Goal: Task Accomplishment & Management: Use online tool/utility

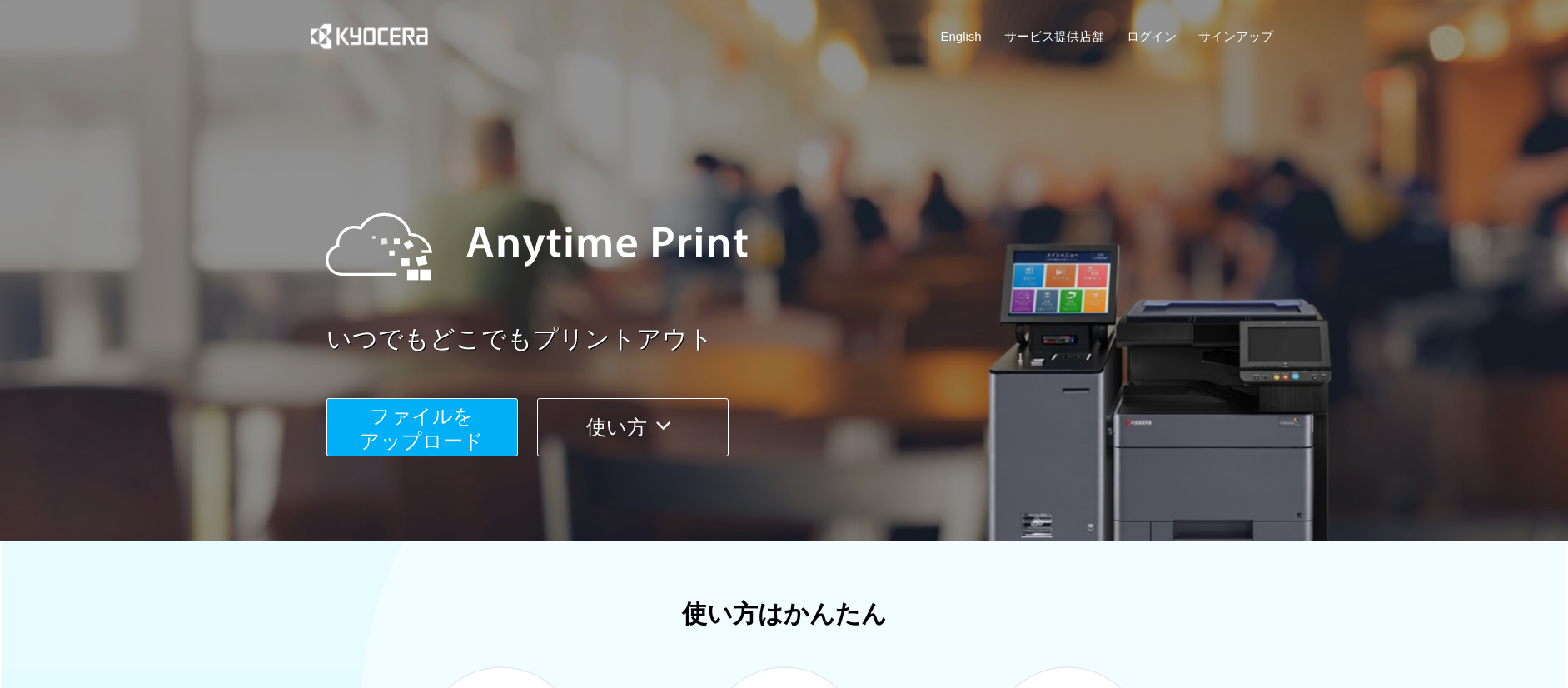
click at [411, 416] on span "ファイルを ​​アップロード" at bounding box center [421, 428] width 124 height 48
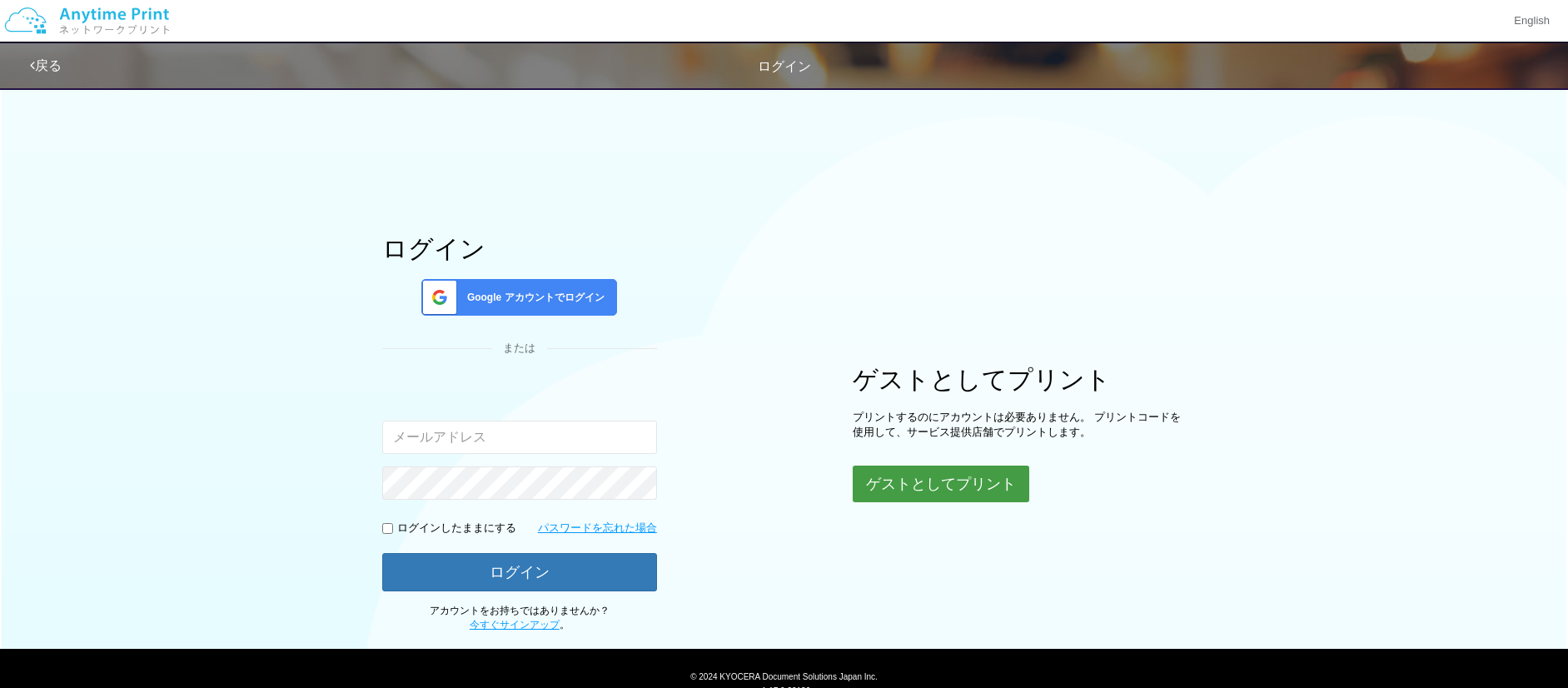
click at [899, 485] on button "ゲストとしてプリント" at bounding box center [941, 484] width 177 height 37
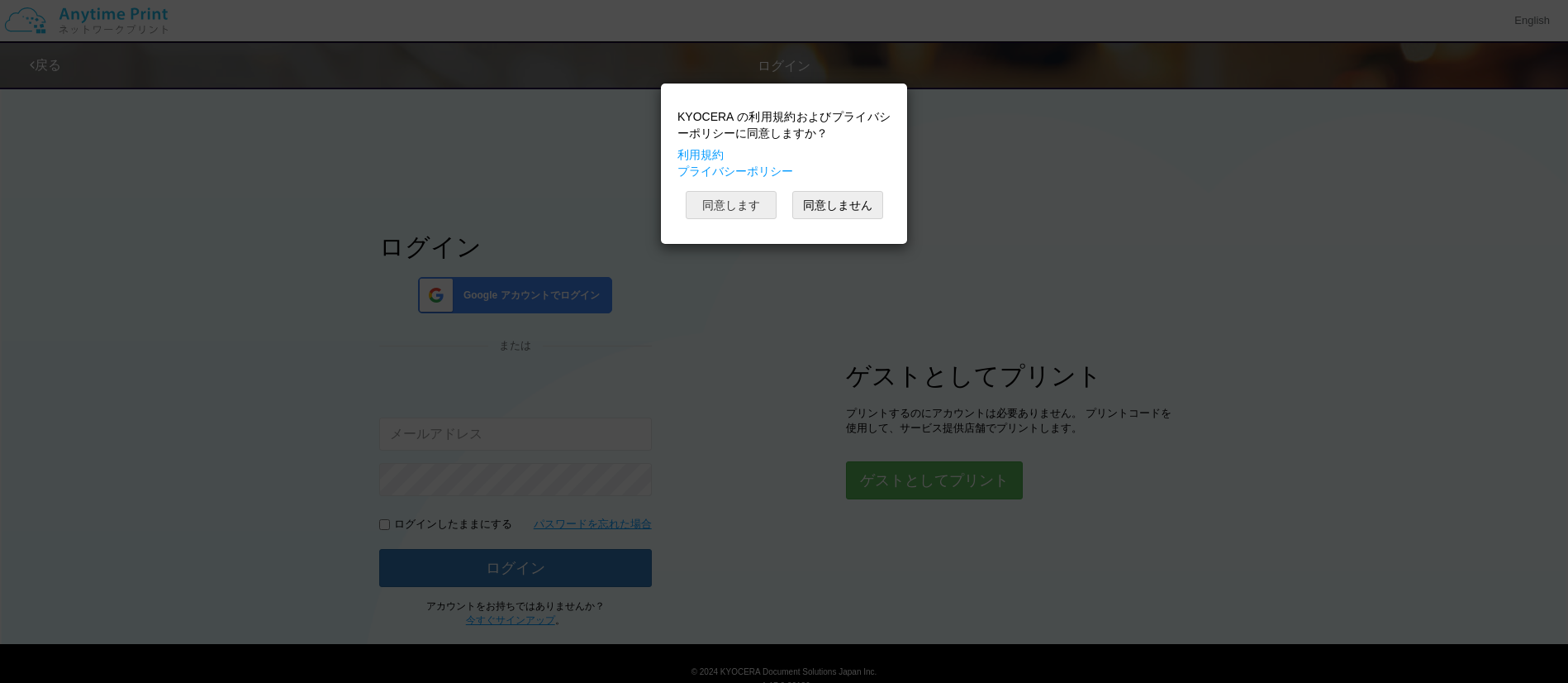
click at [732, 219] on button "同意します" at bounding box center [731, 205] width 91 height 28
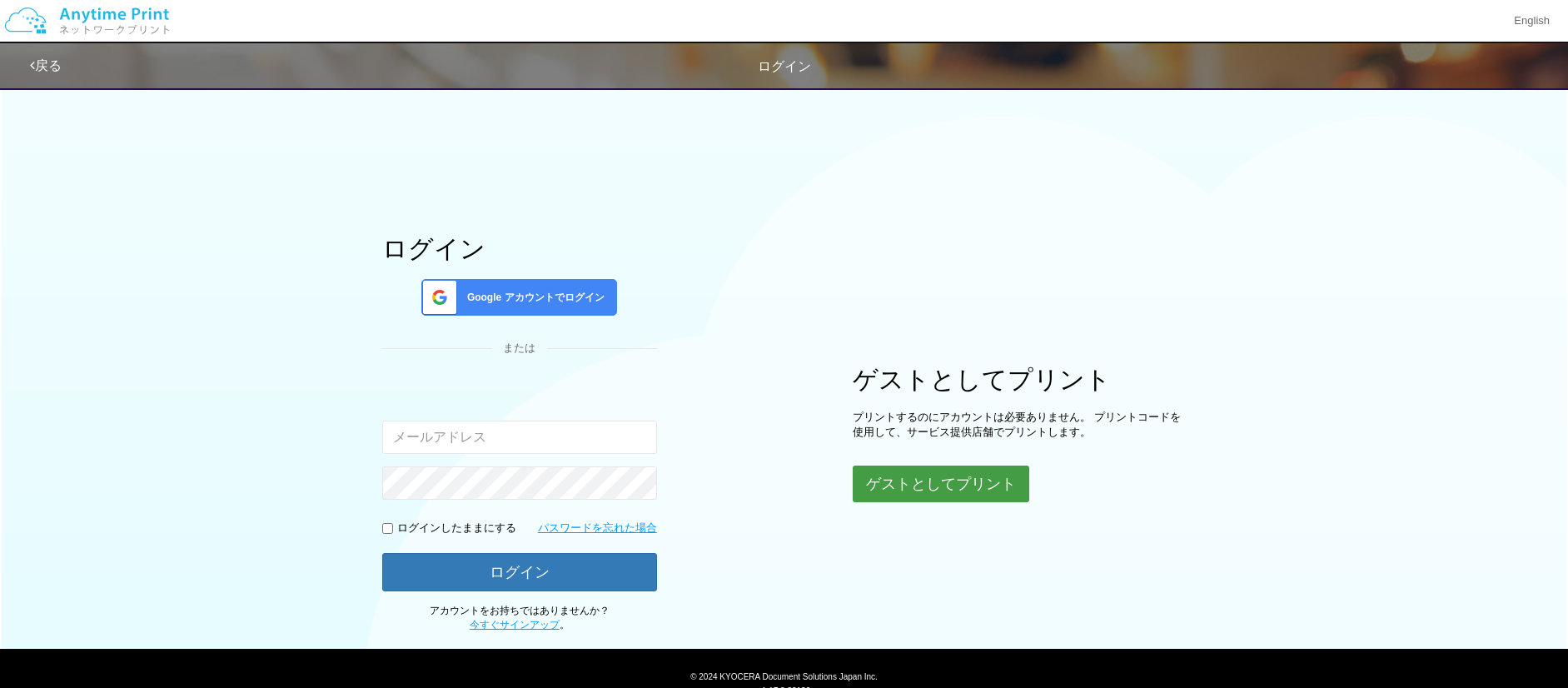
click at [883, 477] on button "ゲストとしてプリント" at bounding box center [941, 484] width 177 height 37
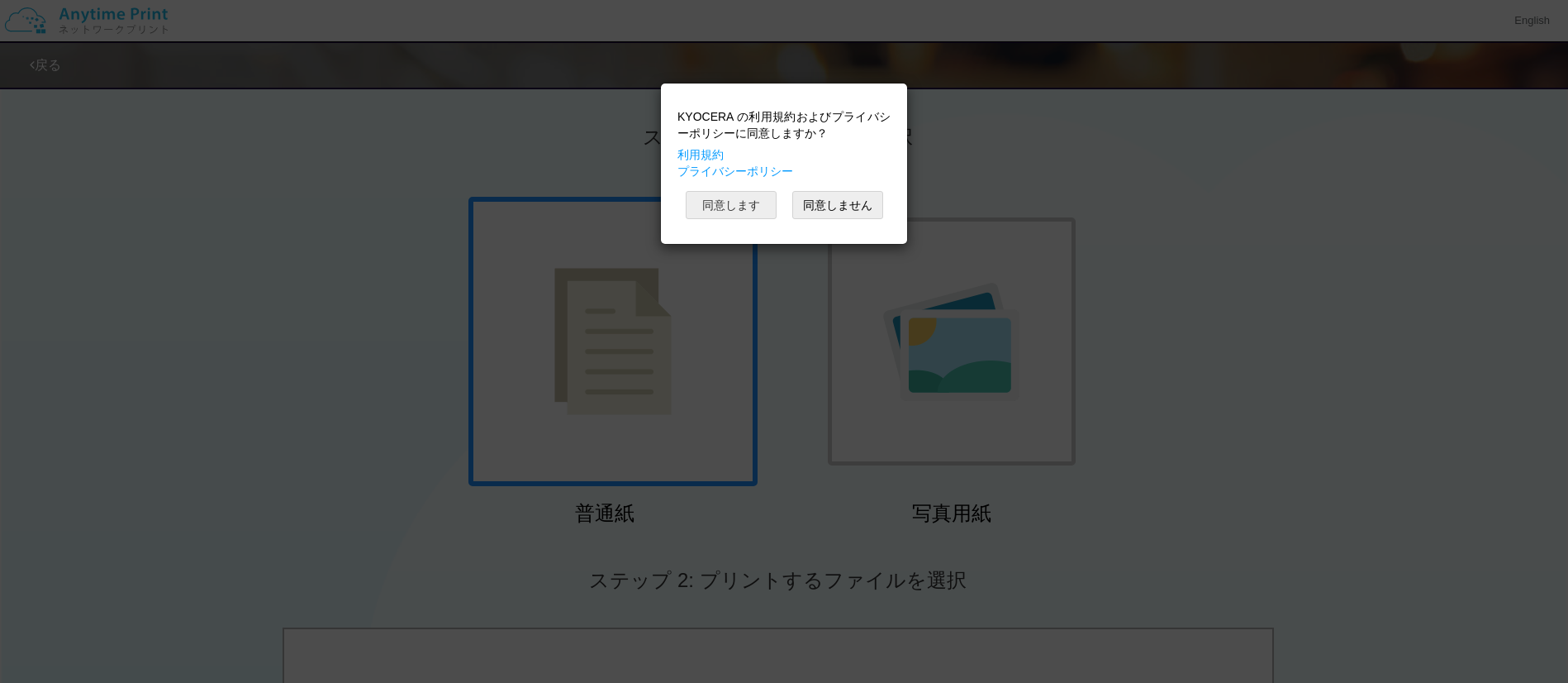
click at [716, 208] on button "同意します" at bounding box center [731, 205] width 91 height 28
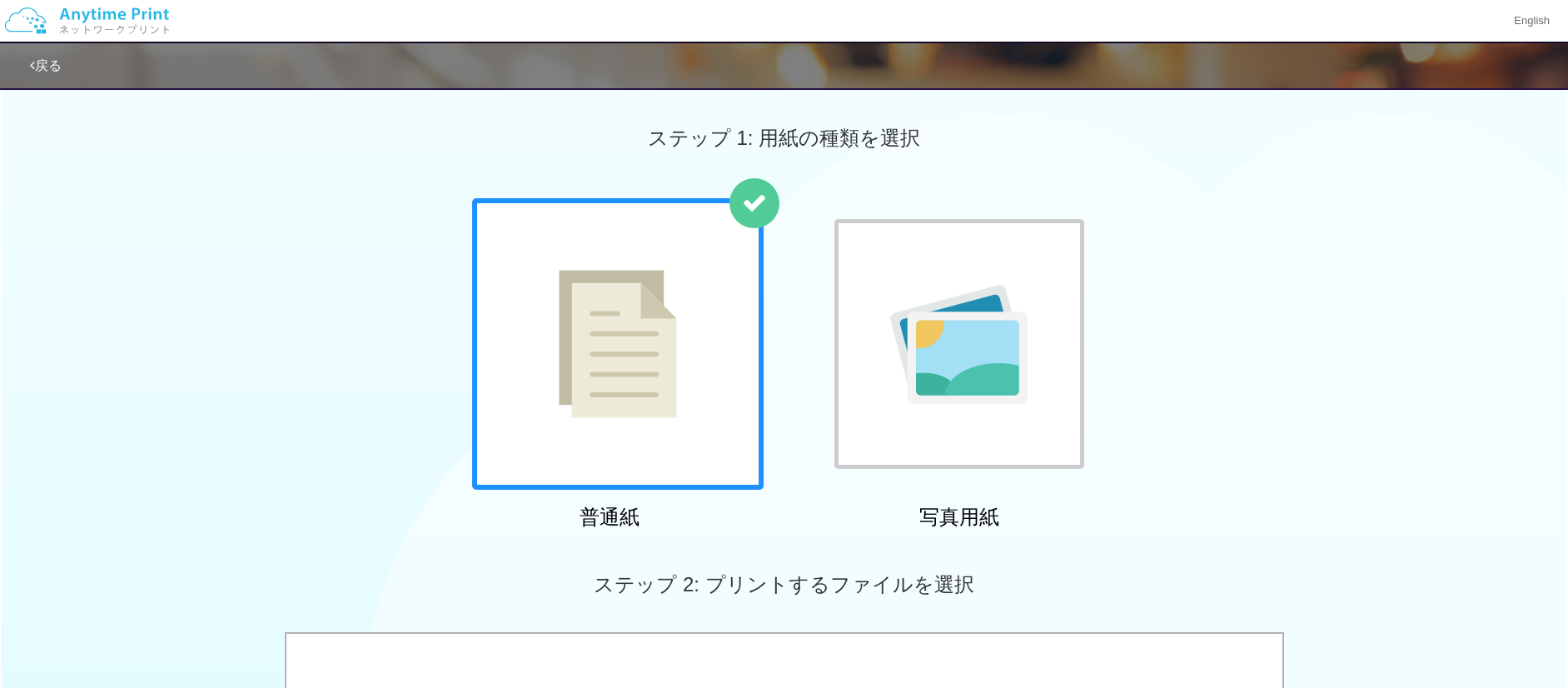
click at [568, 377] on img at bounding box center [617, 344] width 118 height 148
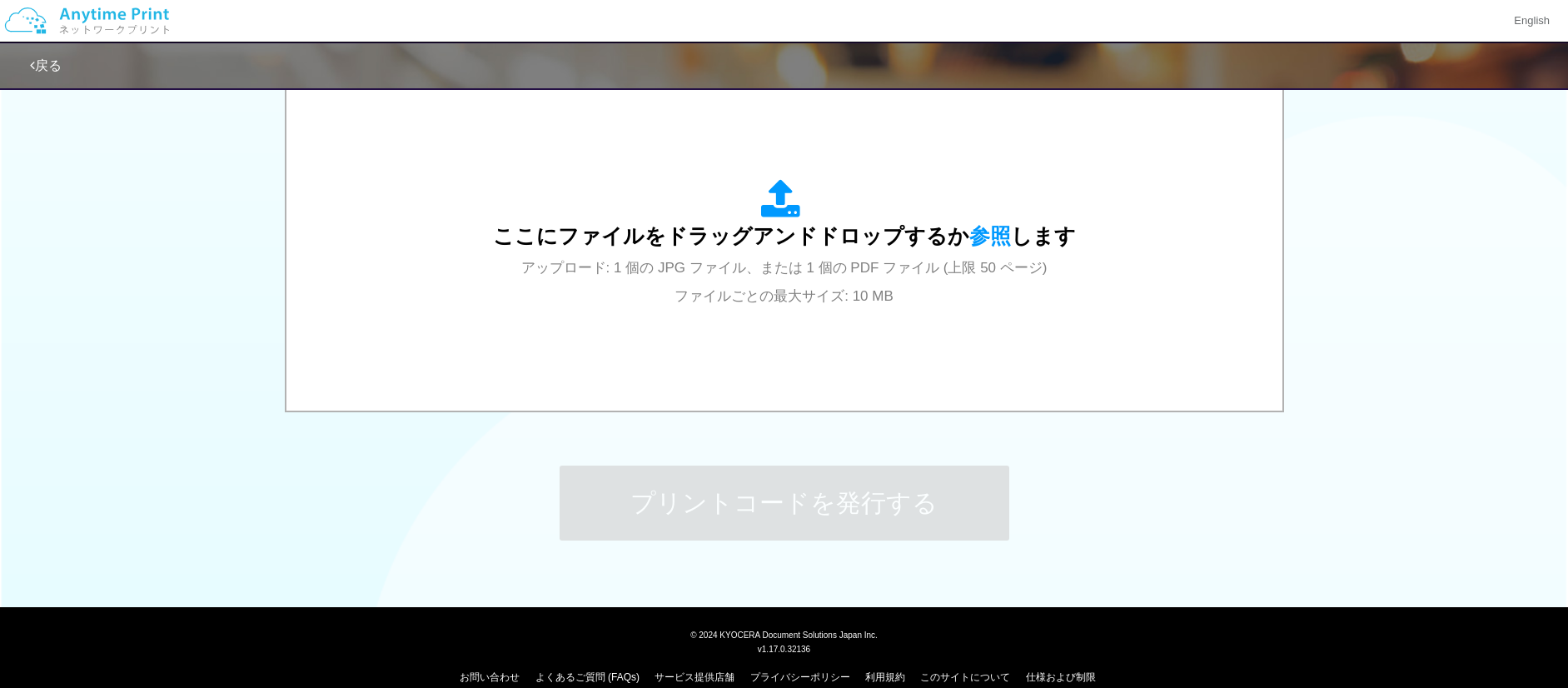
scroll to position [578, 0]
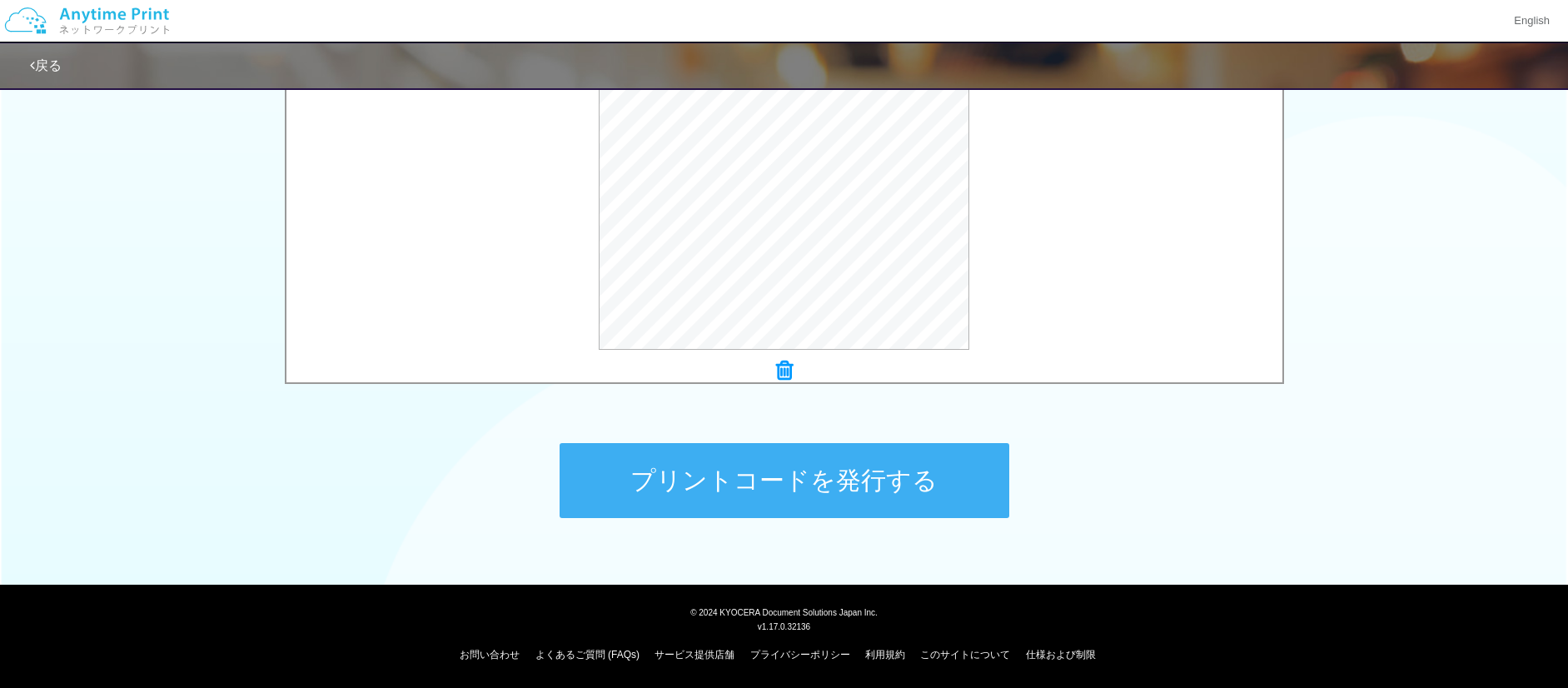
click at [667, 492] on button "プリントコードを発行する" at bounding box center [784, 480] width 450 height 75
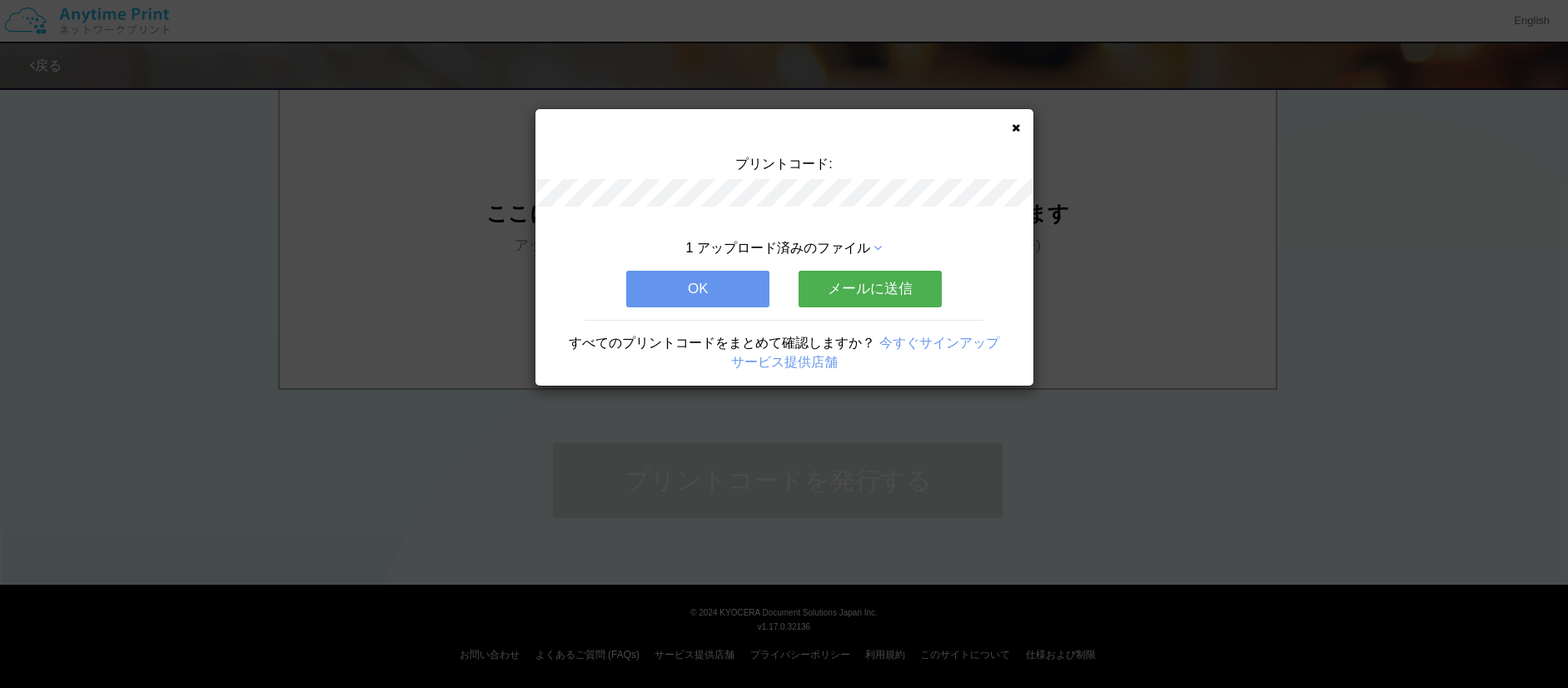
scroll to position [0, 0]
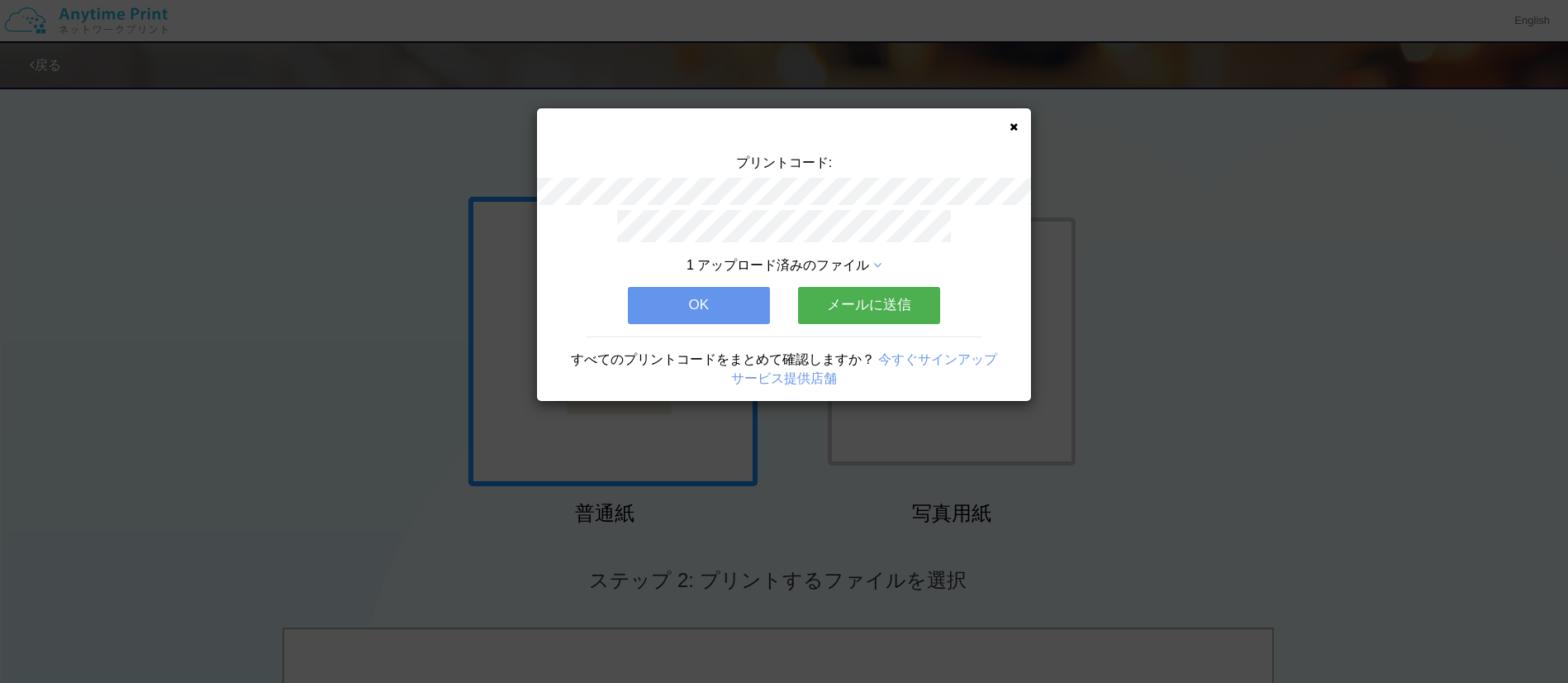
click at [705, 303] on button "OK" at bounding box center [699, 305] width 142 height 37
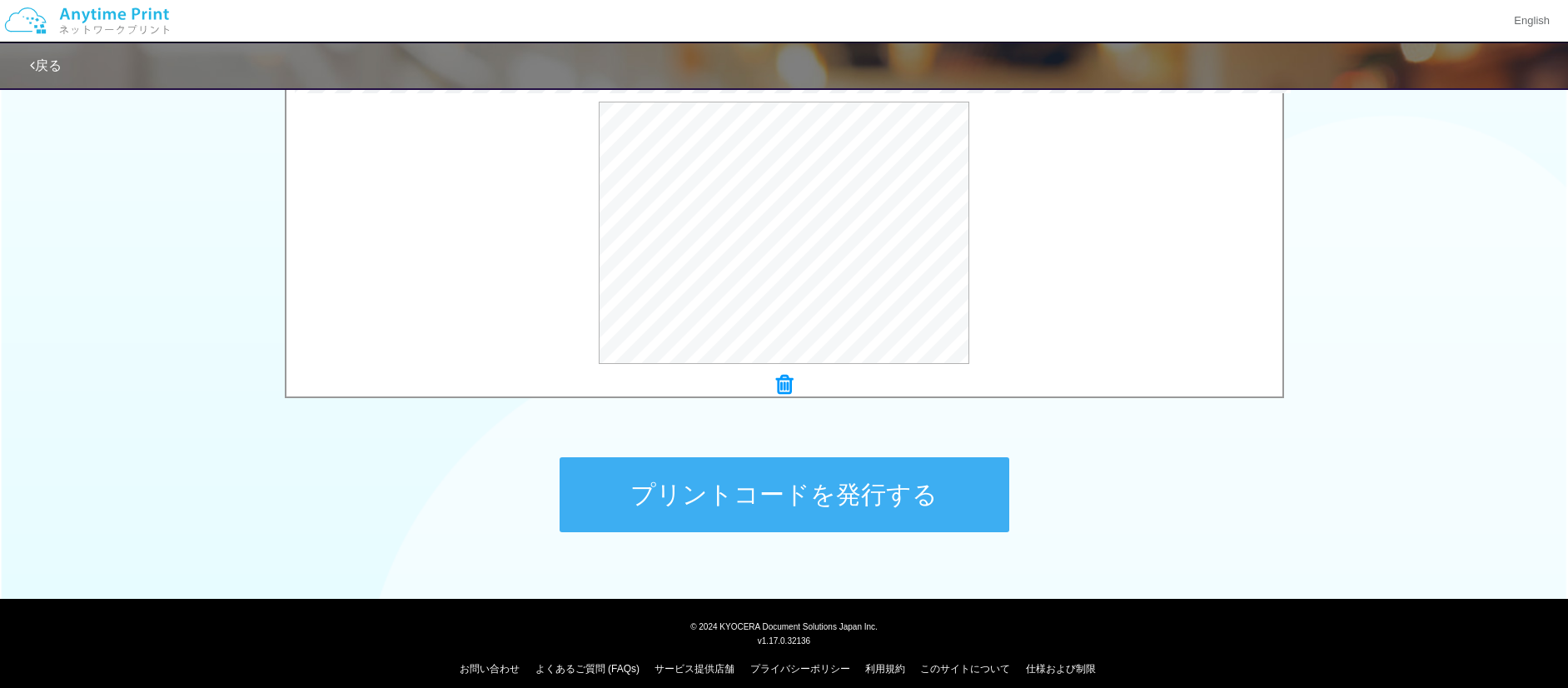
scroll to position [578, 0]
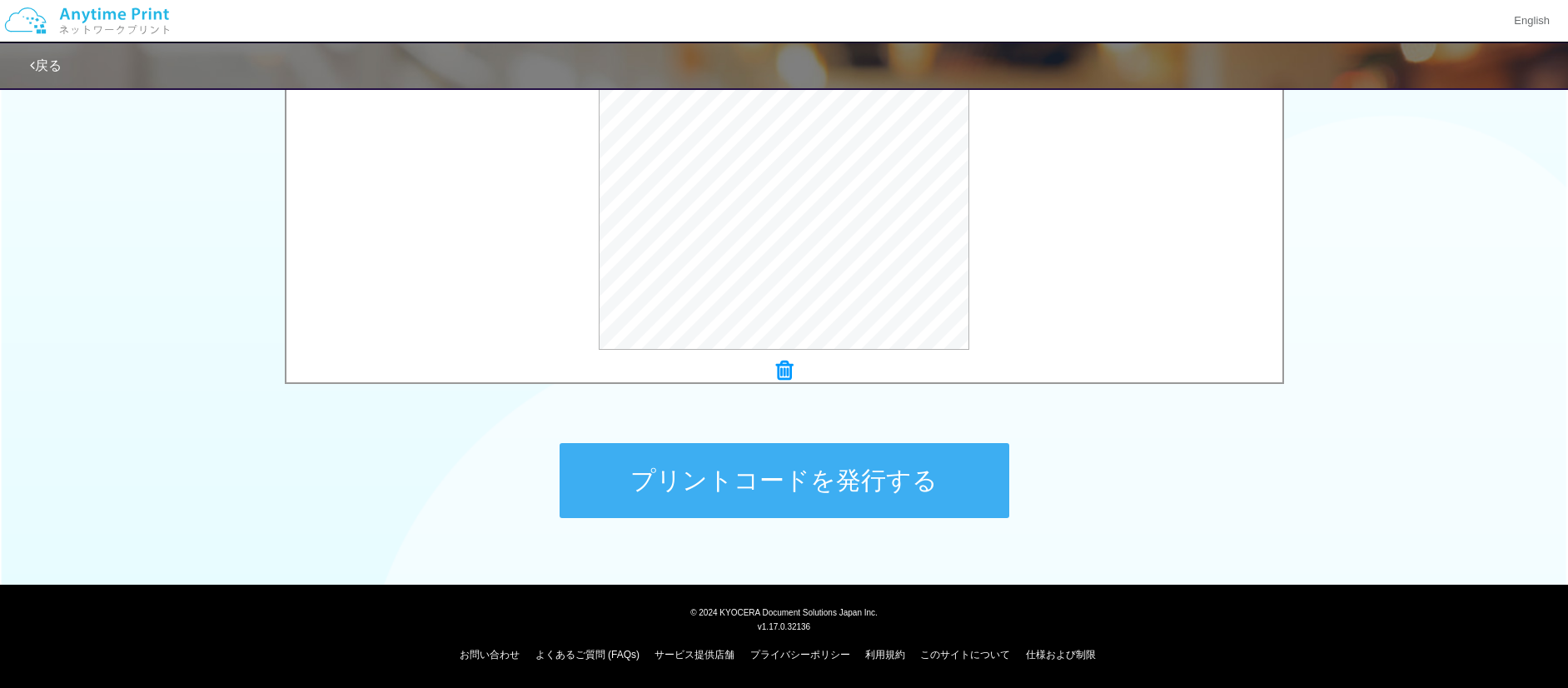
click at [840, 472] on button "プリントコードを発行する" at bounding box center [784, 480] width 450 height 75
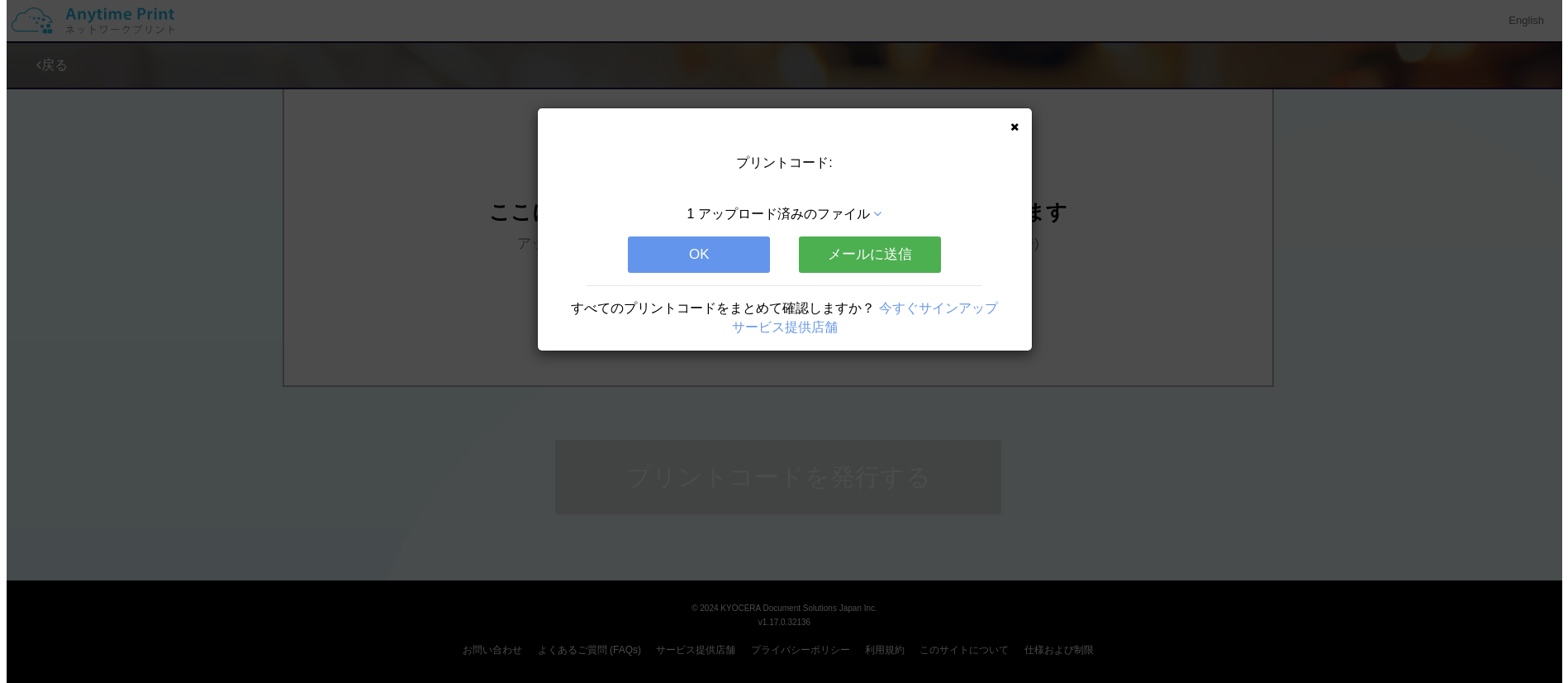
scroll to position [0, 0]
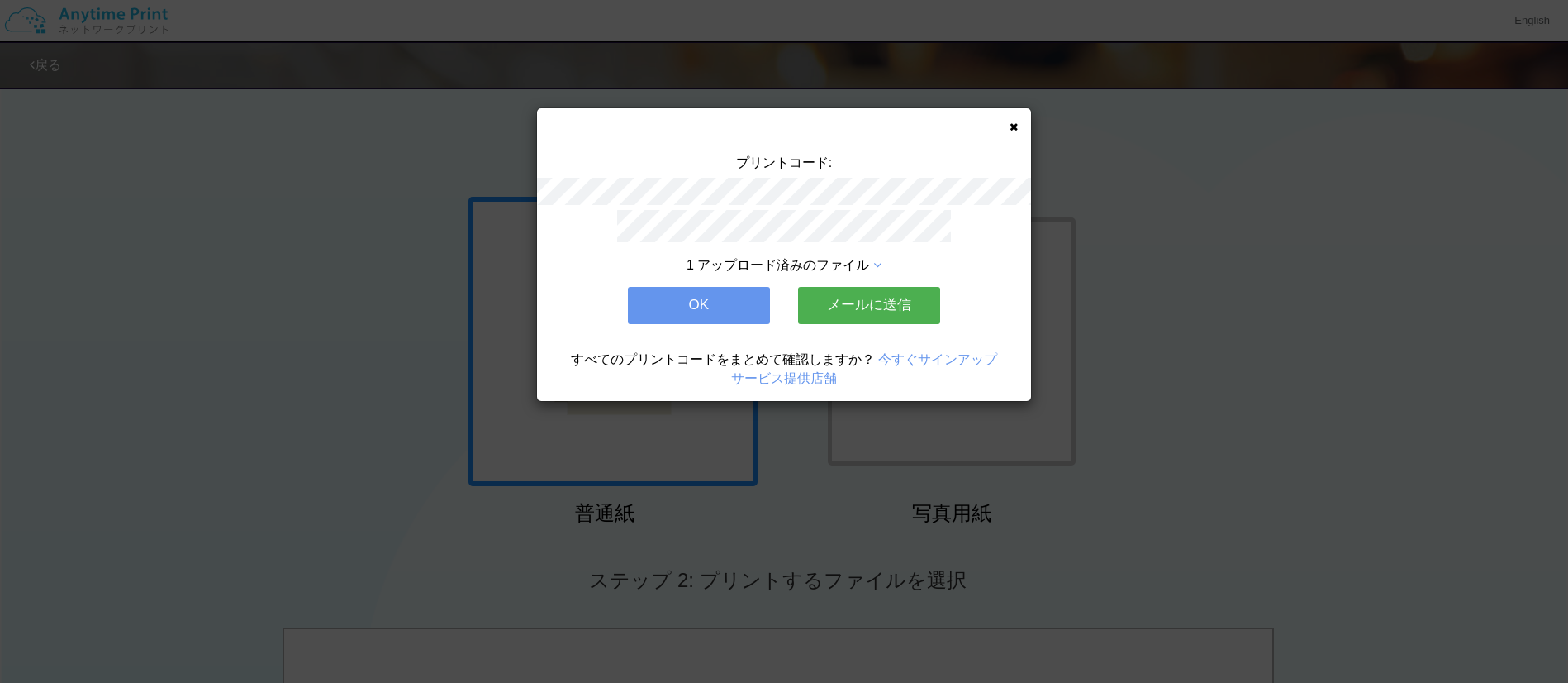
click at [1555, 437] on div "プリントコード: 1 アップロード済みのファイル OK メールに送信 すべてのプリントコードをまとめて確認しますか？ 今すぐサインアップ サービス提供店舗" at bounding box center [784, 341] width 1568 height 683
